Goal: Communication & Community: Answer question/provide support

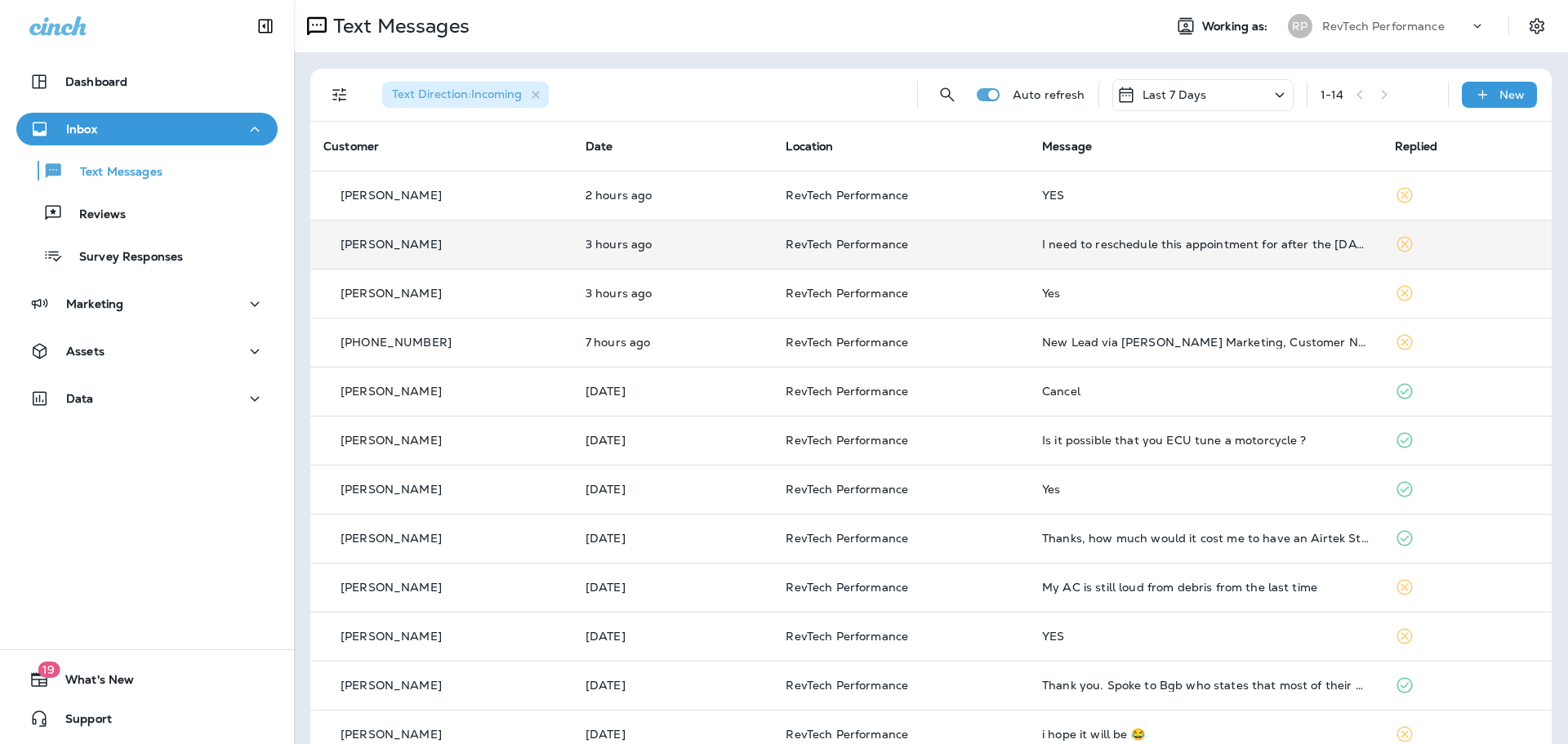
click at [1140, 247] on div "I need to reschedule this appointment for after the [DATE]" at bounding box center [1205, 243] width 327 height 13
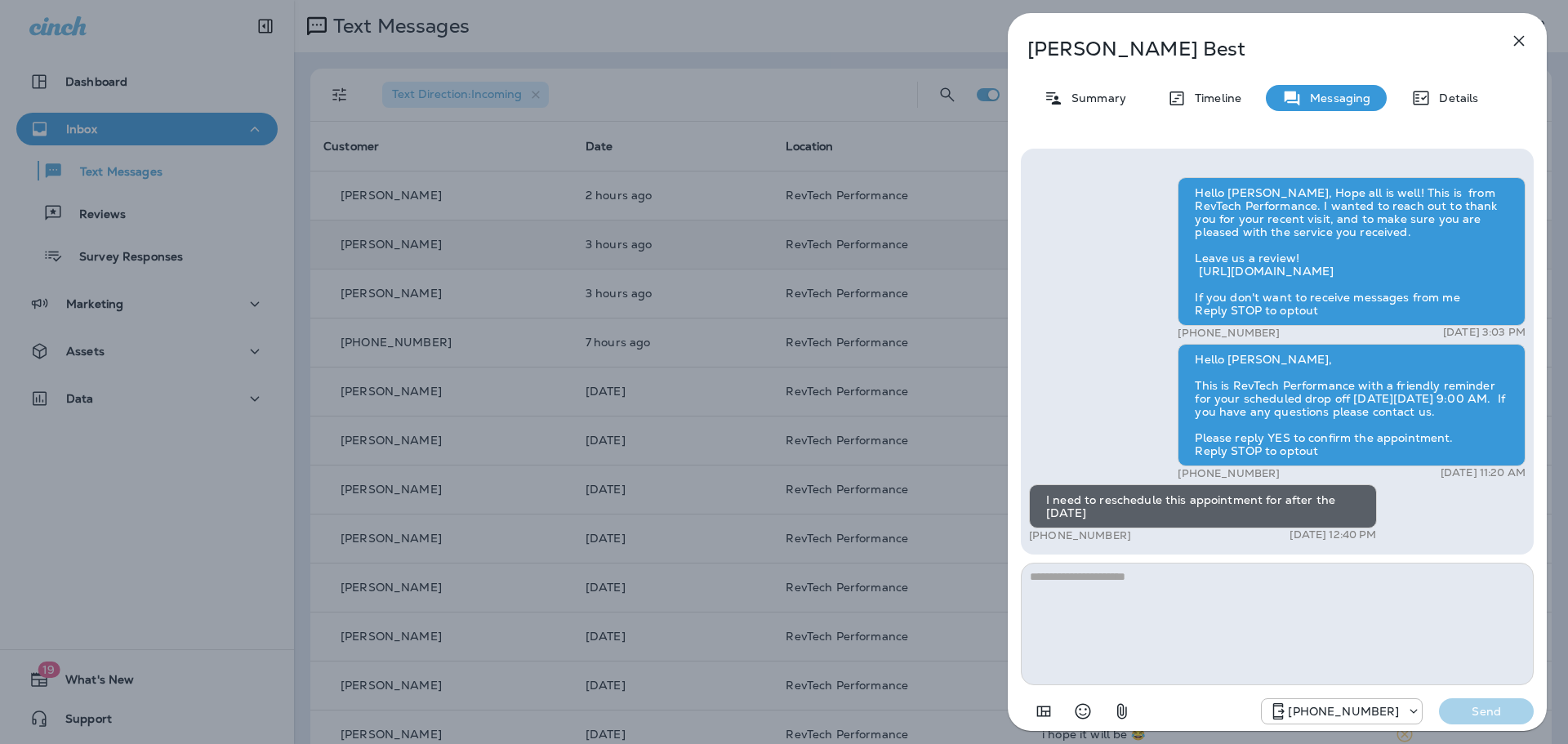
click at [1129, 559] on div "Hello [PERSON_NAME], Hope all is well! This is from RevTech Performance. I want…" at bounding box center [1277, 438] width 513 height 579
click at [1164, 606] on textarea at bounding box center [1277, 623] width 513 height 123
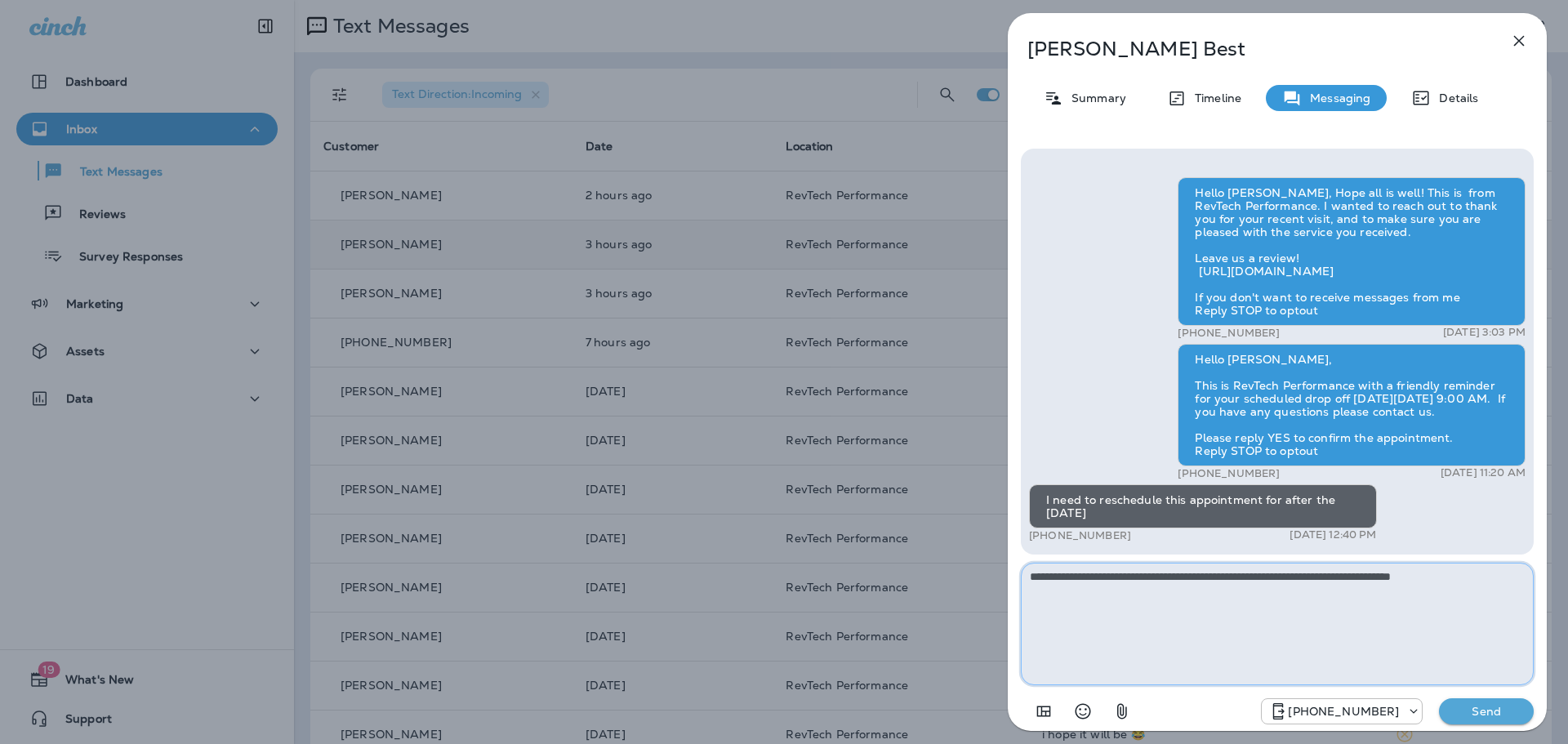
type textarea "**********"
click at [1500, 717] on p "Send" at bounding box center [1486, 711] width 69 height 15
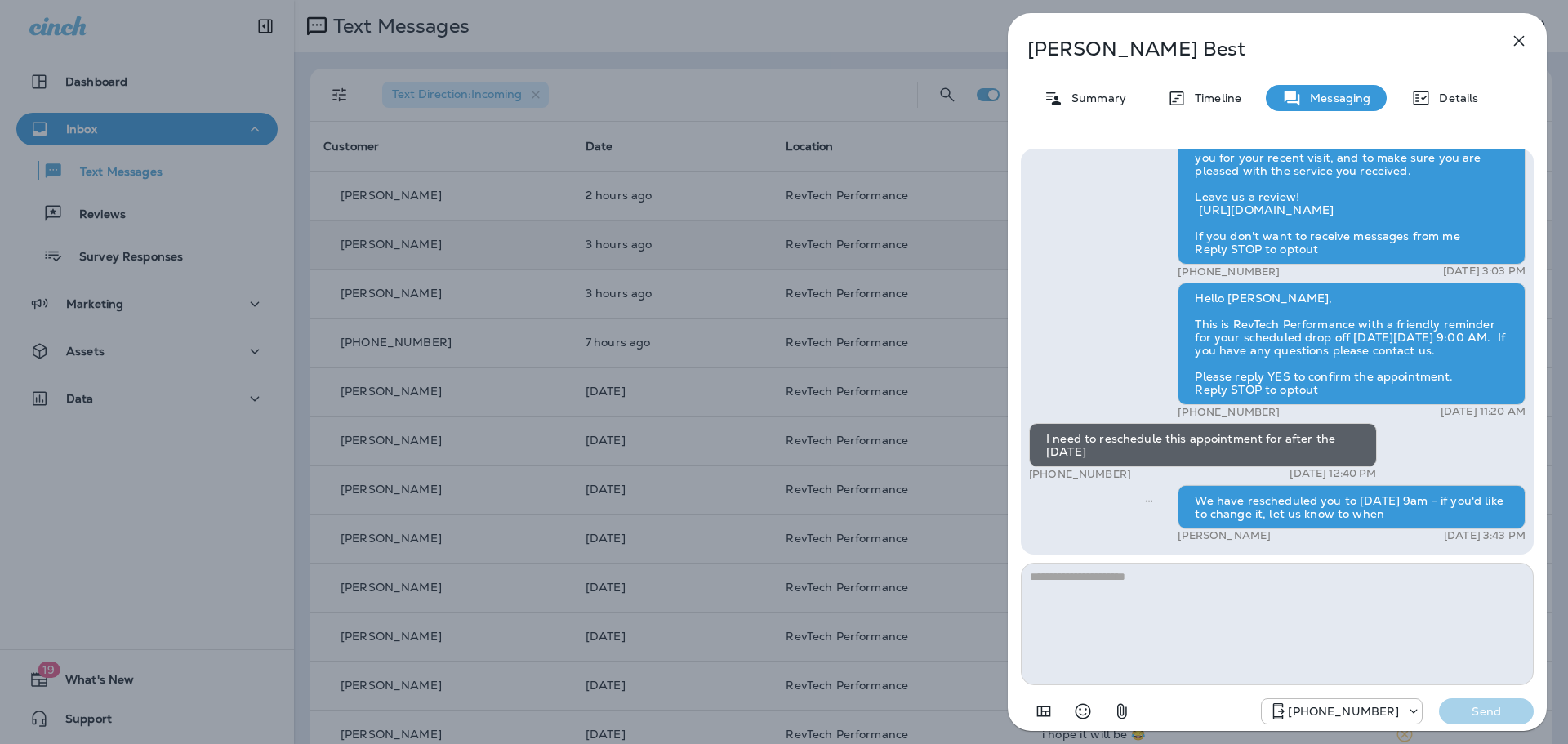
click at [626, 494] on div "[PERSON_NAME] Best Summary Timeline Messaging Details Hello [PERSON_NAME], Hope…" at bounding box center [784, 372] width 1568 height 744
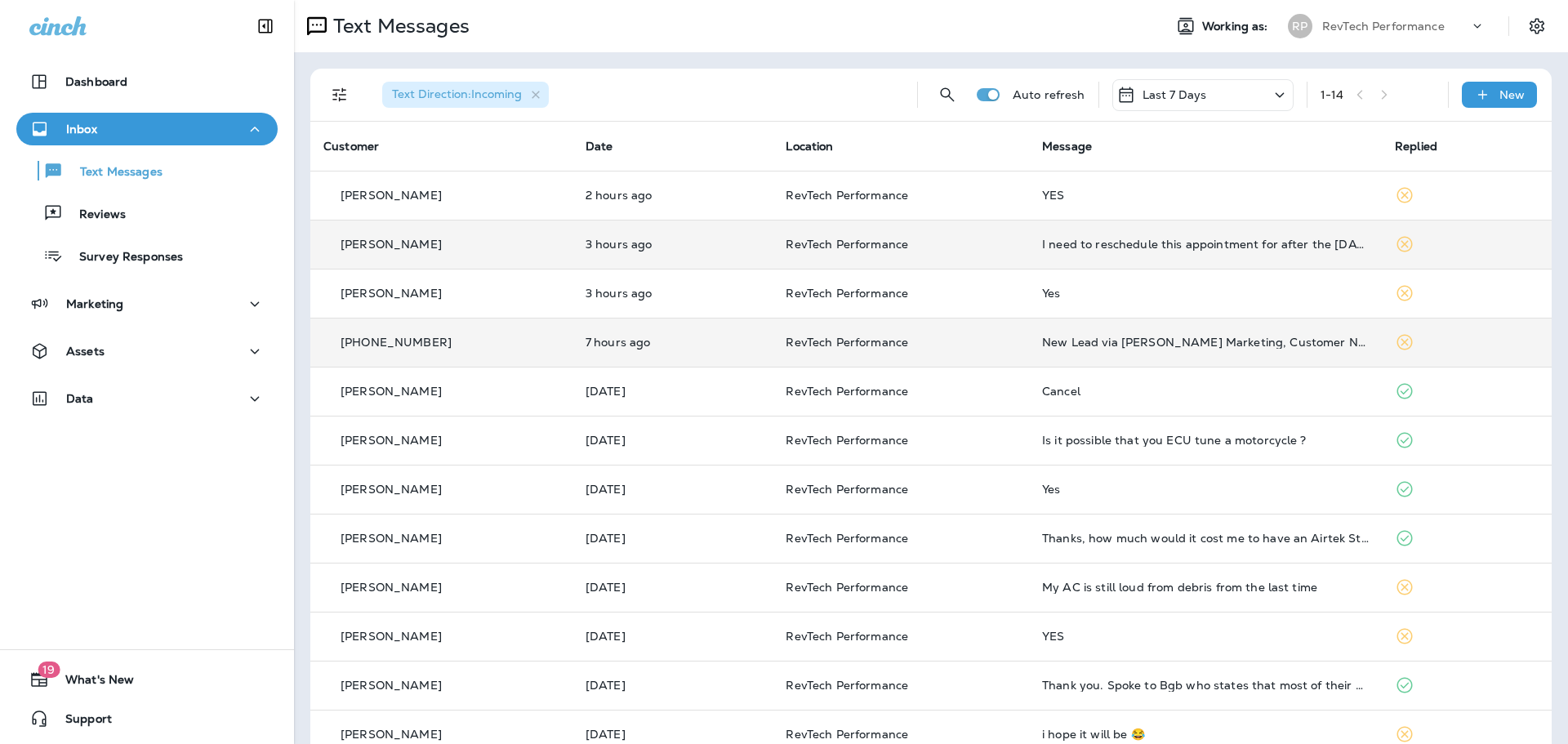
click at [1115, 325] on td "New Lead via [PERSON_NAME] Marketing, Customer Name: [PERSON_NAME], Contact inf…" at bounding box center [1205, 342] width 353 height 49
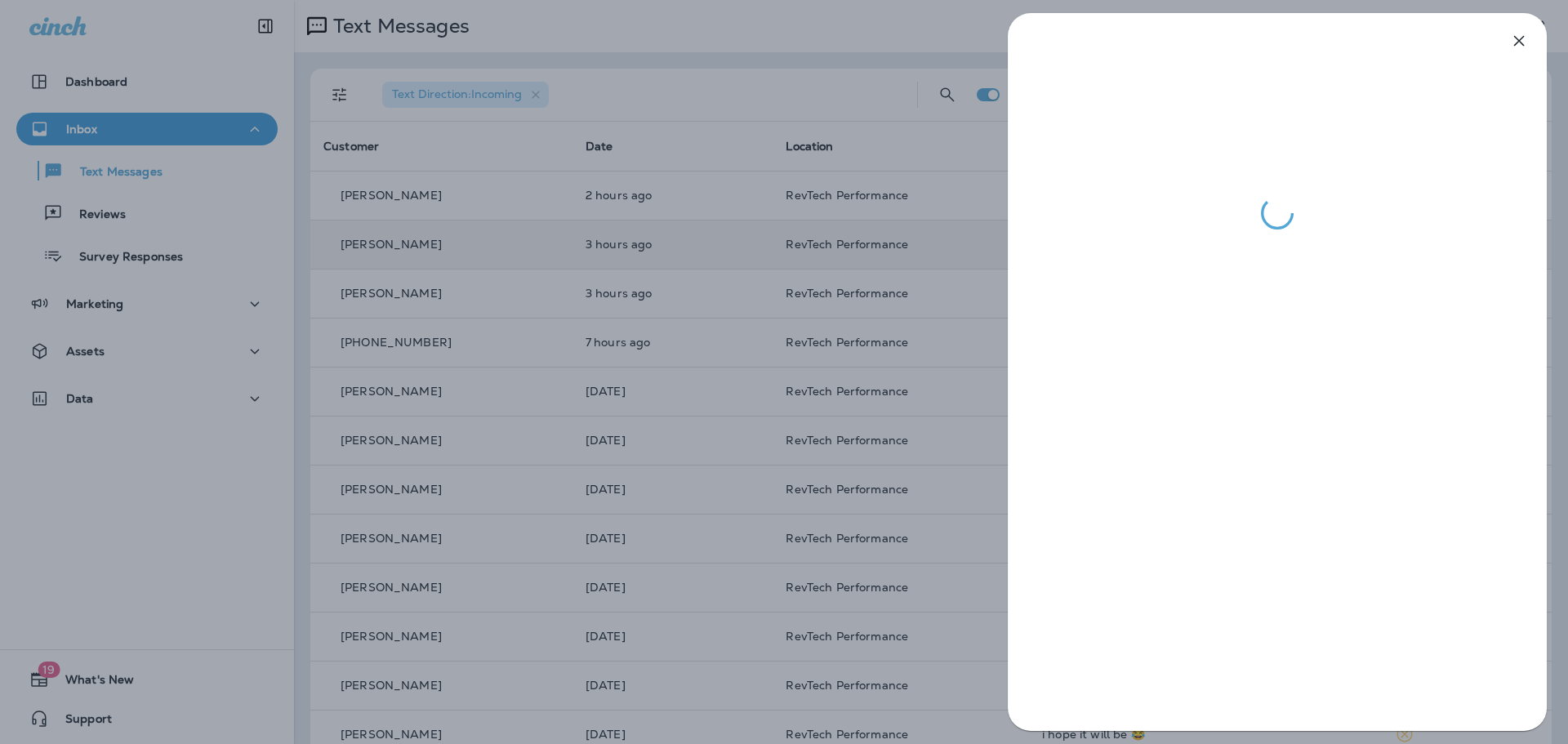
click at [639, 405] on div at bounding box center [784, 372] width 1568 height 744
